Goal: Task Accomplishment & Management: Use online tool/utility

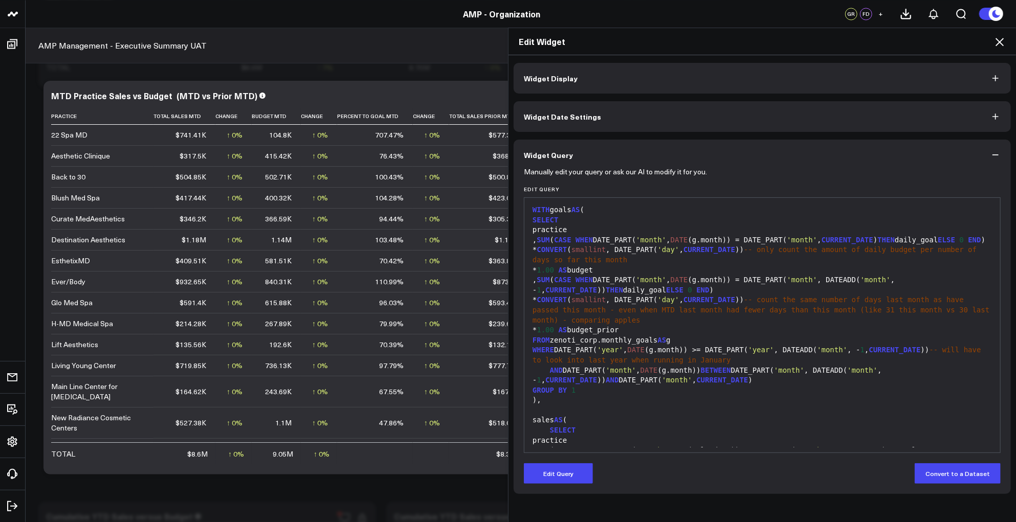
scroll to position [139, 0]
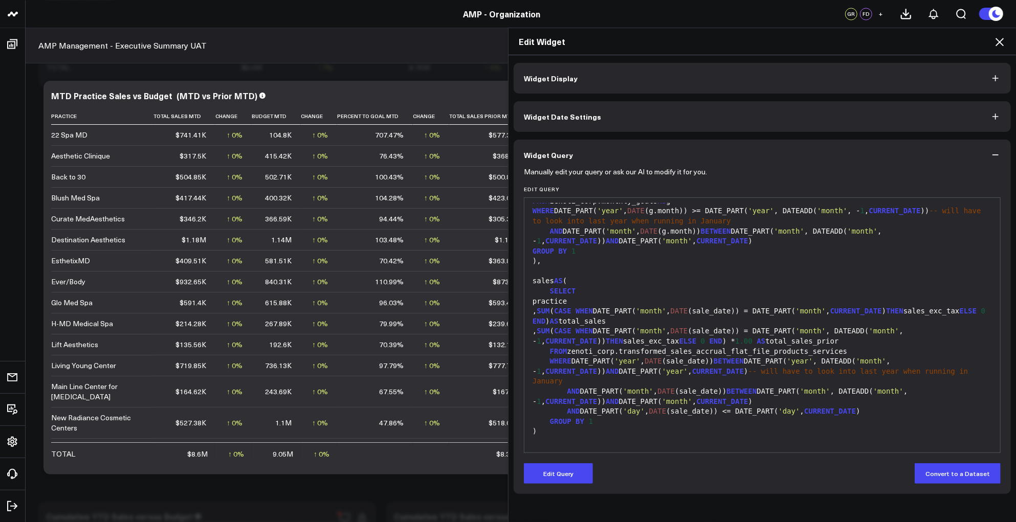
click at [721, 287] on div "sales AS (" at bounding box center [763, 281] width 466 height 10
click at [998, 38] on icon at bounding box center [1000, 42] width 12 height 12
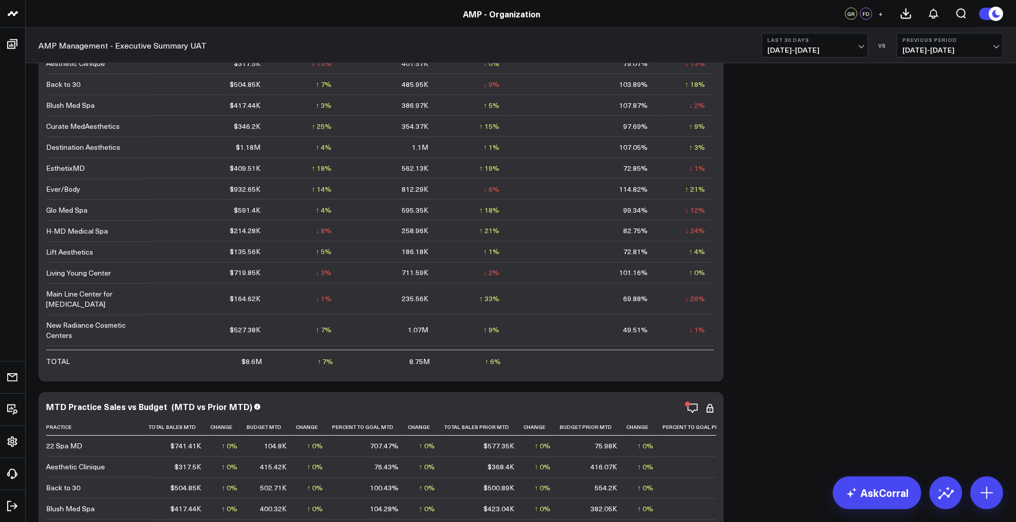
scroll to position [1184, 0]
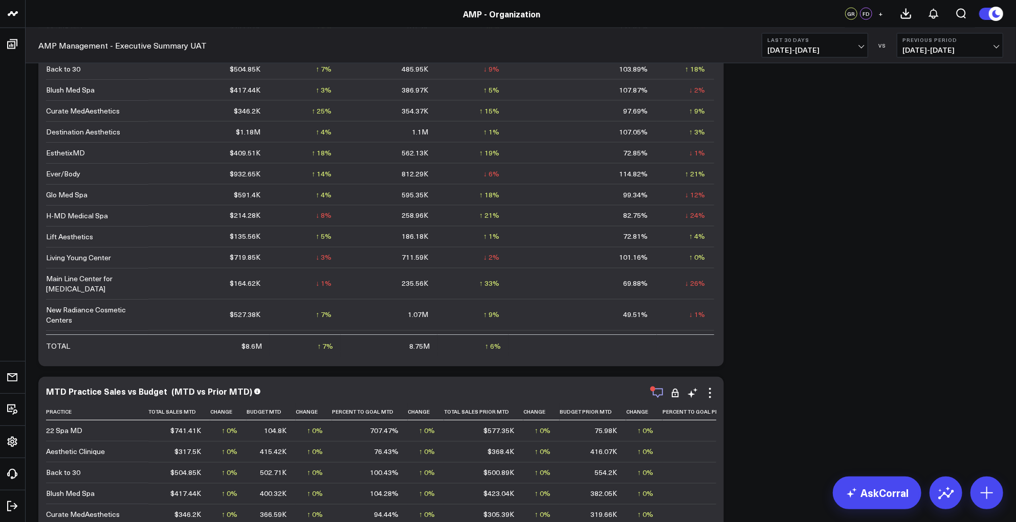
click at [661, 396] on icon "button" at bounding box center [658, 393] width 12 height 12
click at [656, 392] on icon "button" at bounding box center [658, 393] width 12 height 12
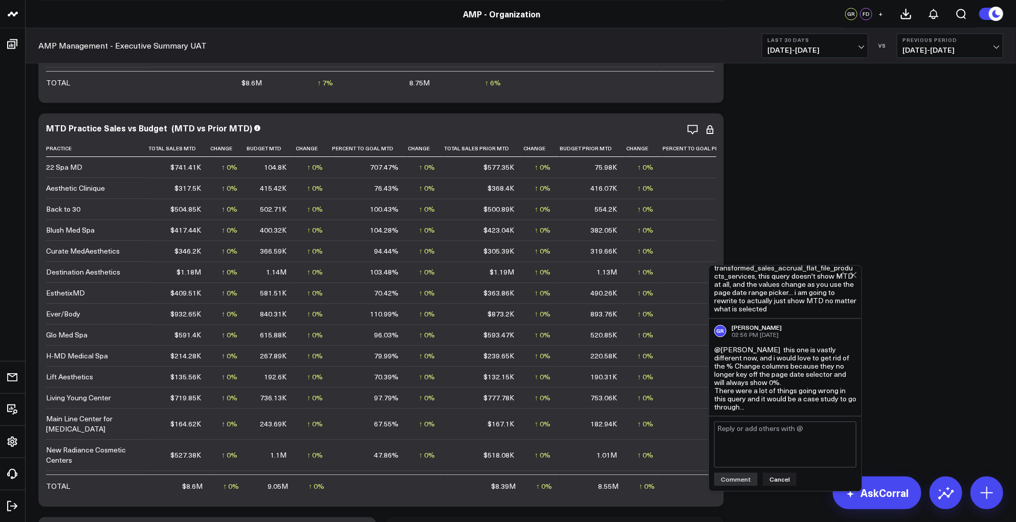
scroll to position [0, 0]
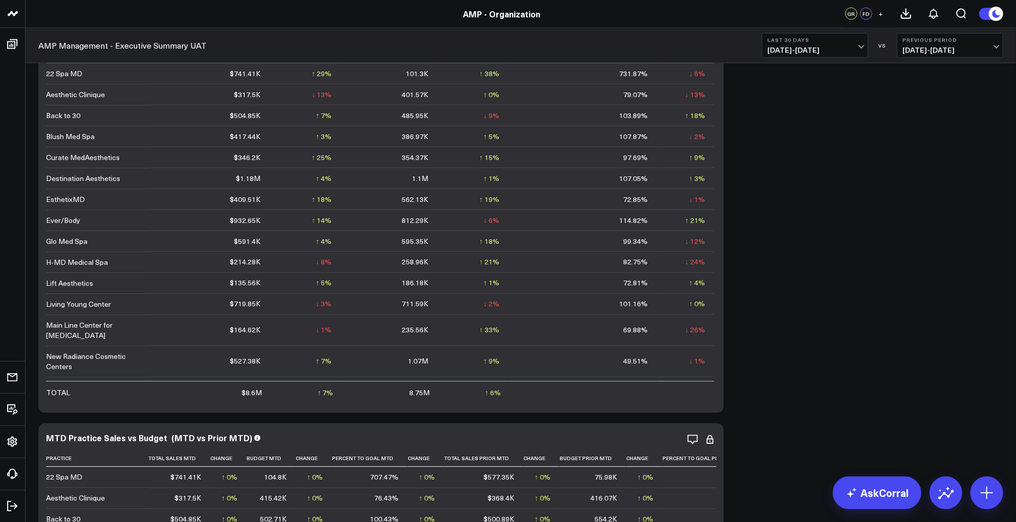
scroll to position [1029, 0]
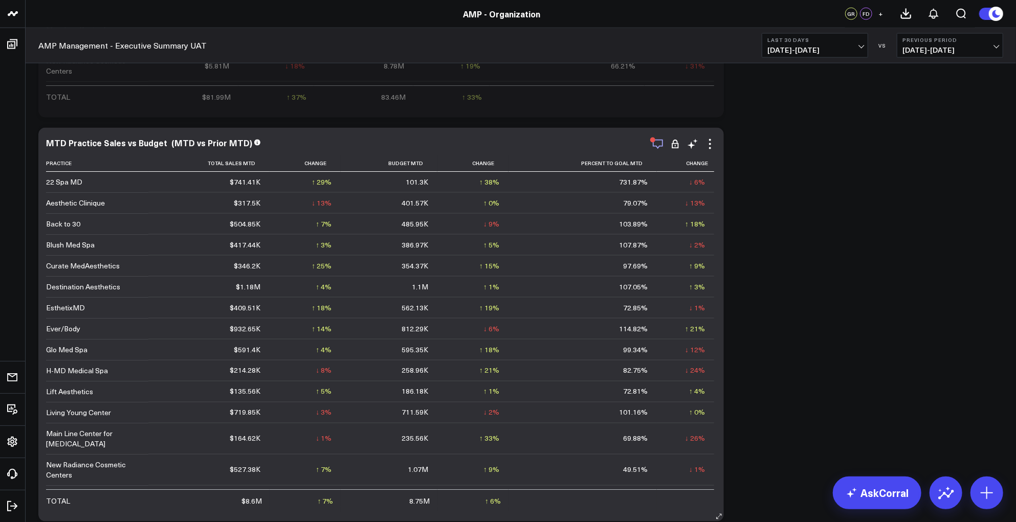
click at [655, 147] on icon "button" at bounding box center [658, 144] width 12 height 12
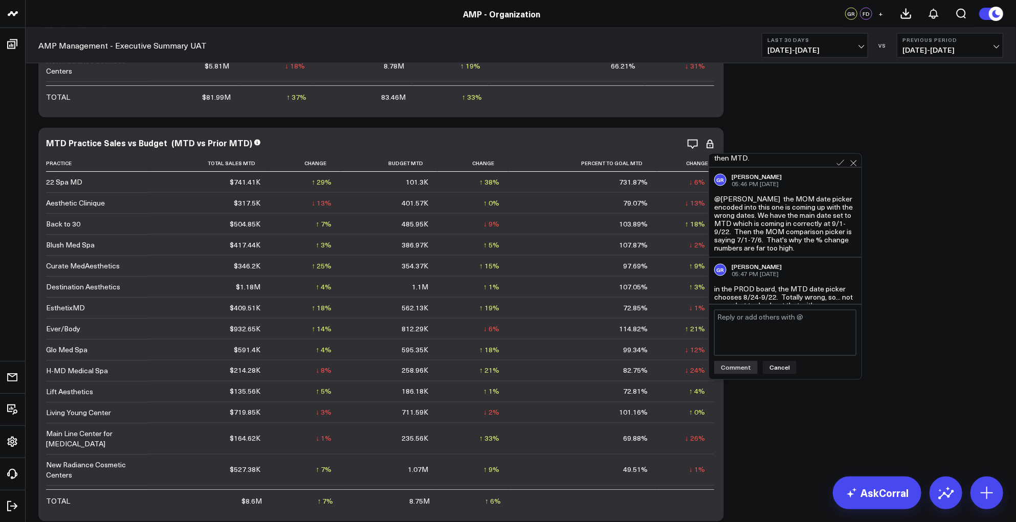
scroll to position [102, 0]
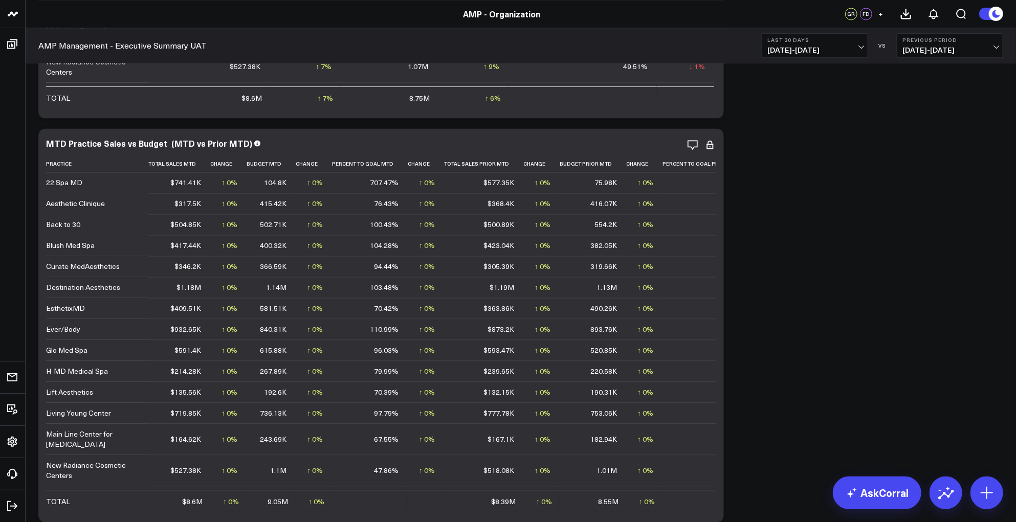
scroll to position [1463, 0]
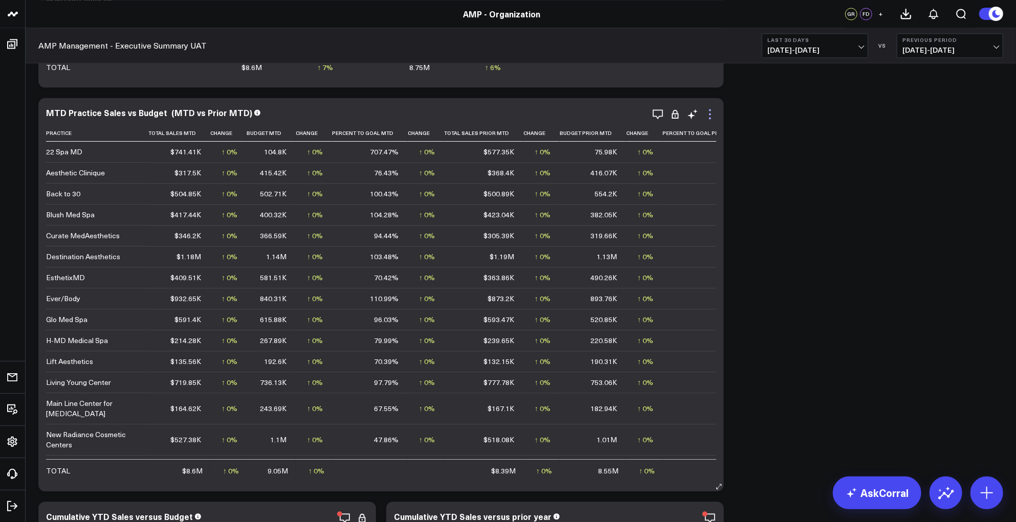
click at [709, 113] on icon at bounding box center [710, 114] width 12 height 12
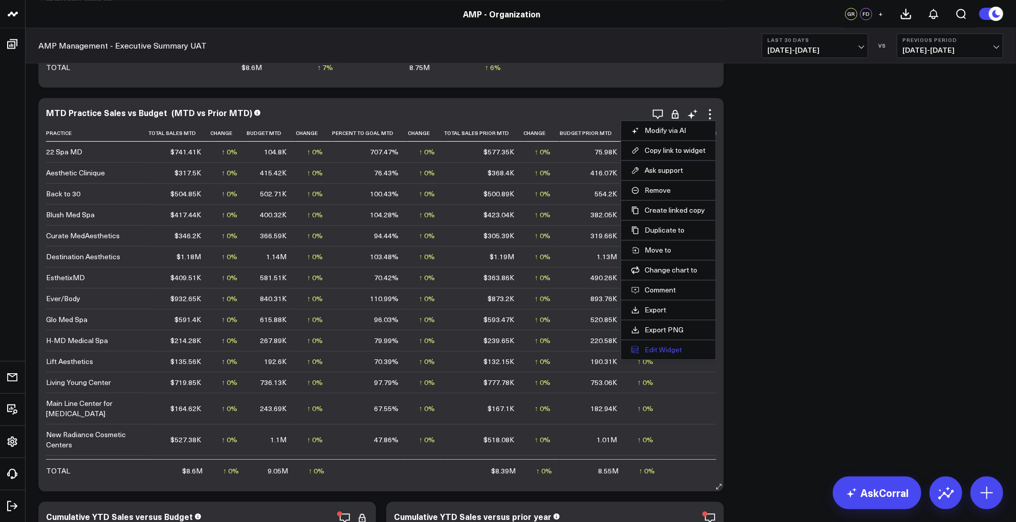
click at [660, 350] on button "Edit Widget" at bounding box center [668, 349] width 74 height 9
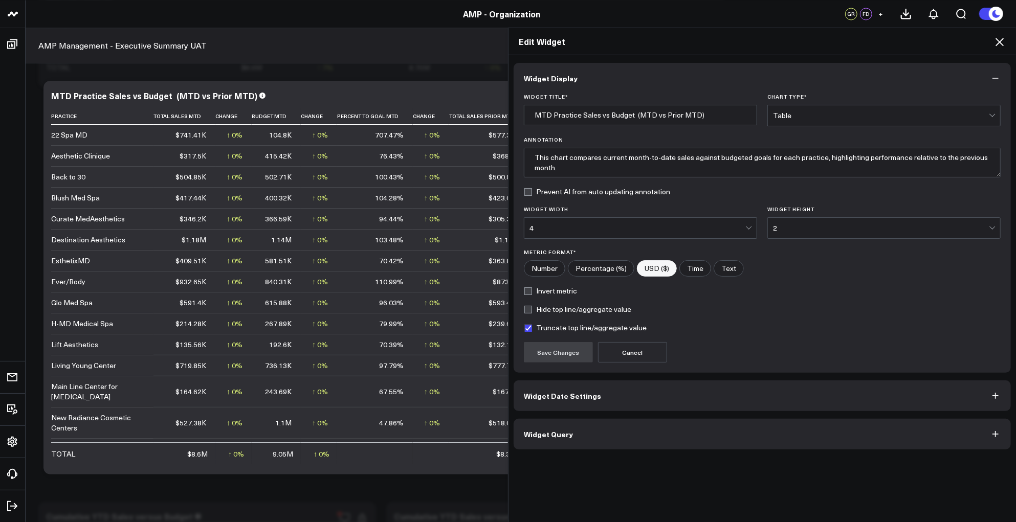
click at [666, 427] on button "Widget Query" at bounding box center [762, 434] width 497 height 31
